Goal: Find contact information: Find contact information

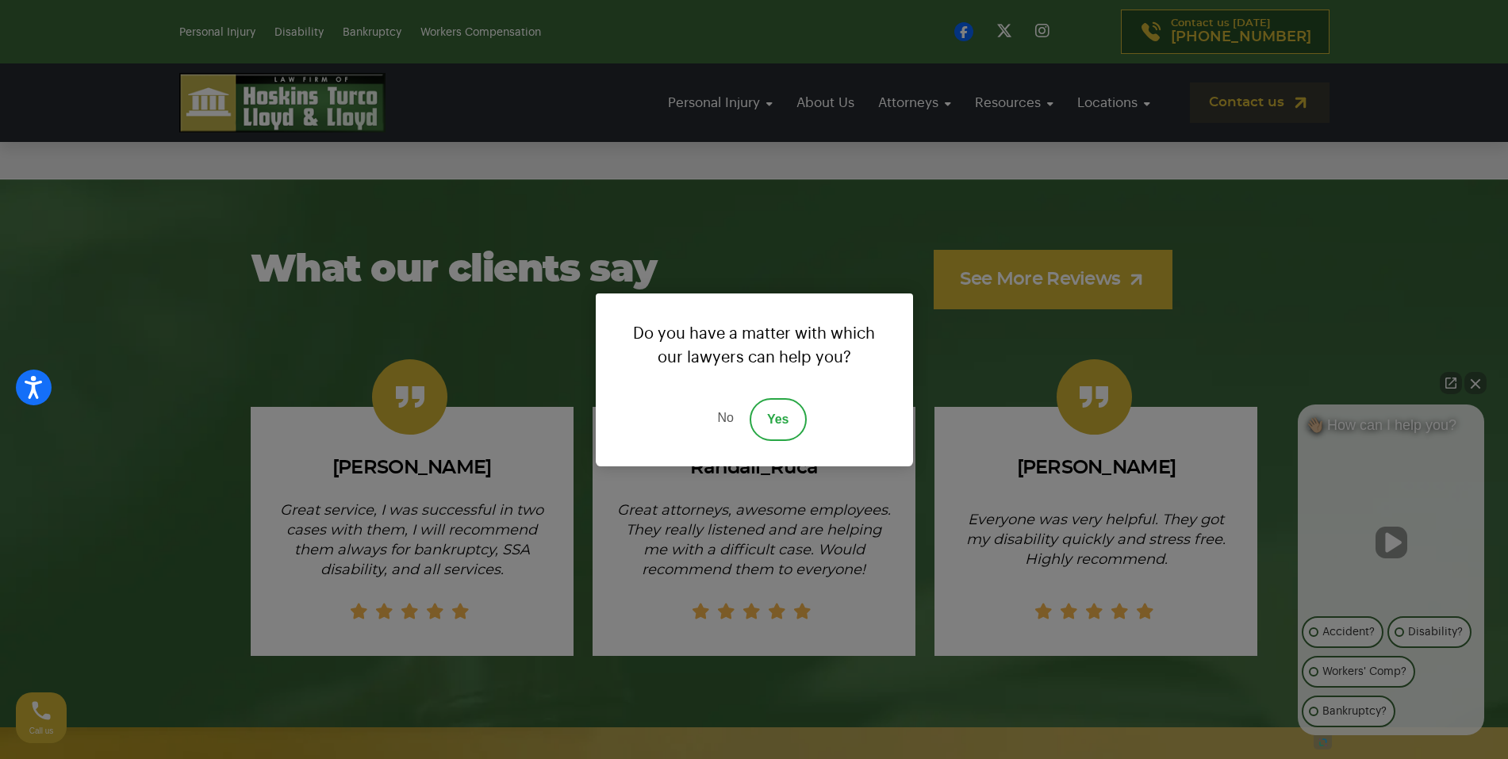
scroll to position [10270, 0]
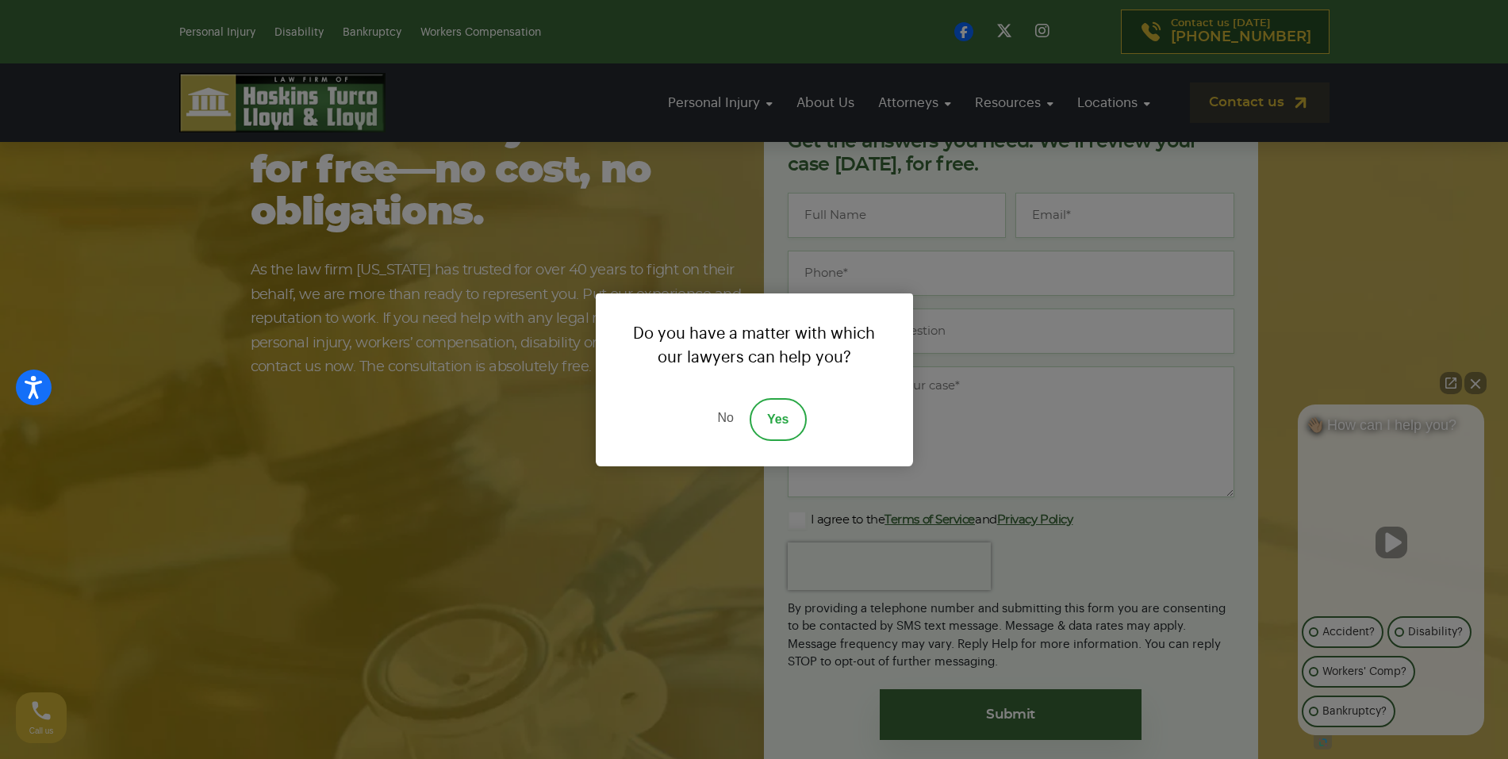
click at [723, 426] on link "No" at bounding box center [725, 419] width 48 height 43
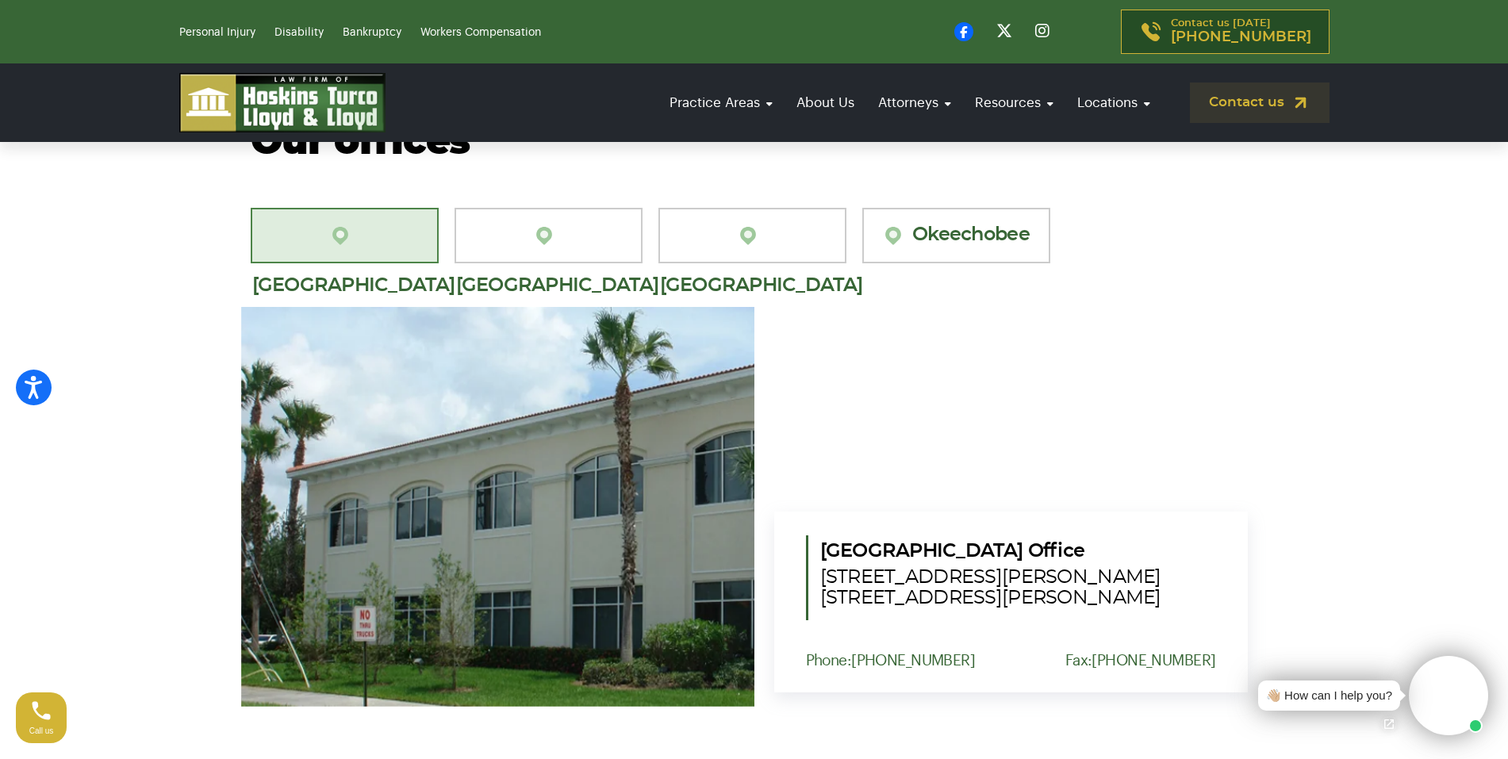
scroll to position [1666, 0]
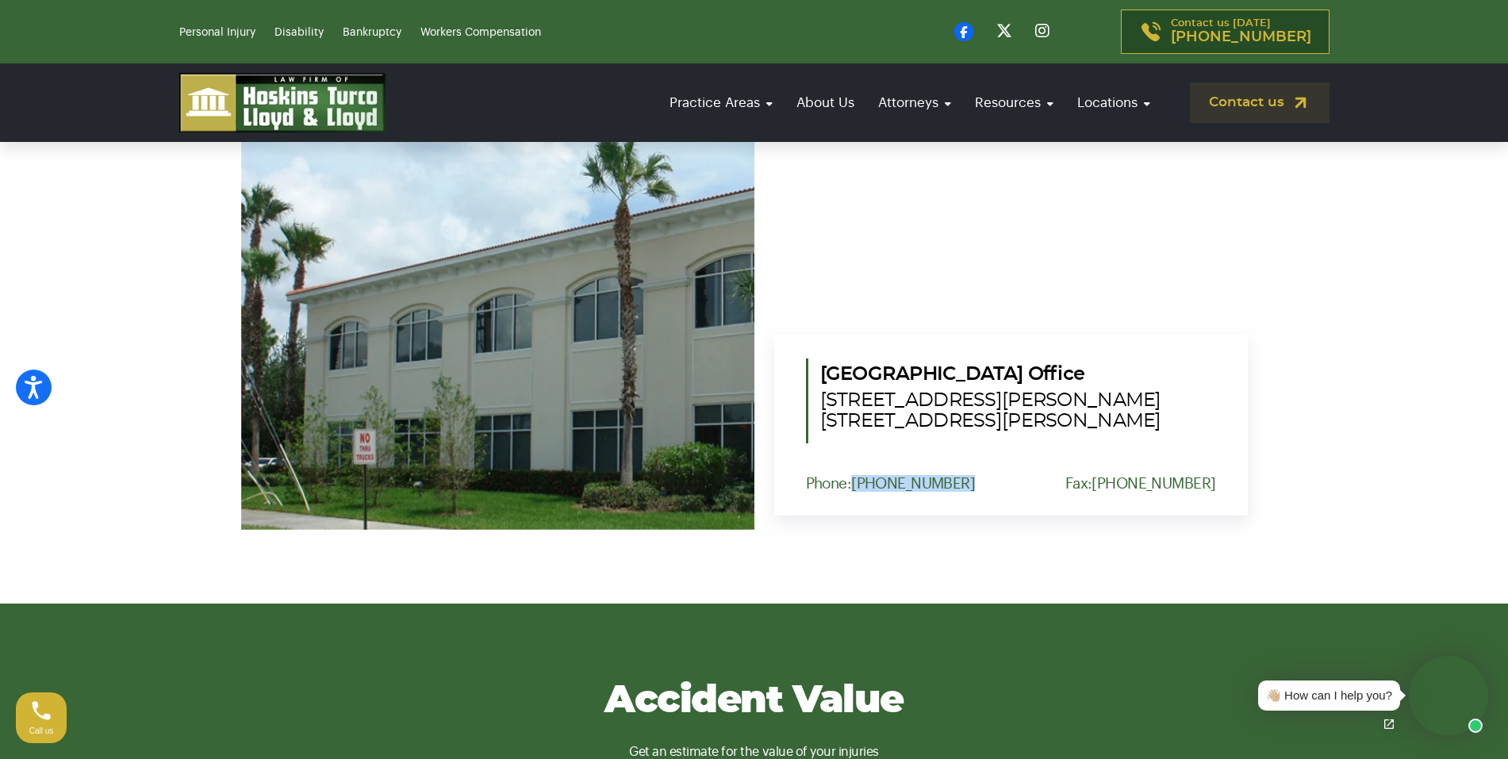
drag, startPoint x: 955, startPoint y: 455, endPoint x: 855, endPoint y: 462, distance: 100.2
click at [855, 475] on div "Phone: [PHONE_NUMBER] Fax: [PHONE_NUMBER]" at bounding box center [1011, 483] width 410 height 17
copy link "[PHONE_NUMBER]"
